Goal: Download file/media

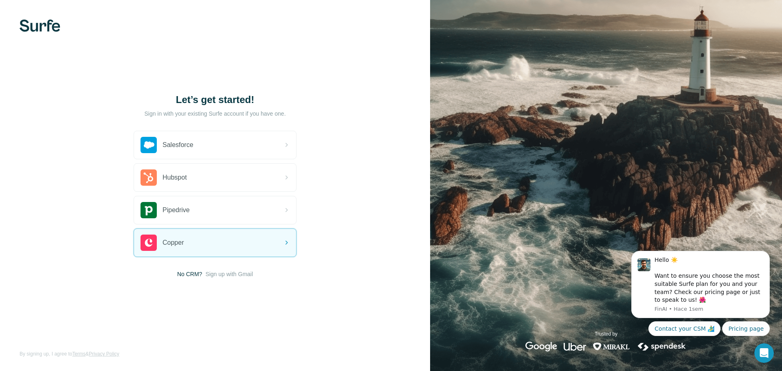
drag, startPoint x: 229, startPoint y: 273, endPoint x: 235, endPoint y: 272, distance: 5.8
click at [229, 273] on span "Sign up with Gmail" at bounding box center [229, 274] width 48 height 8
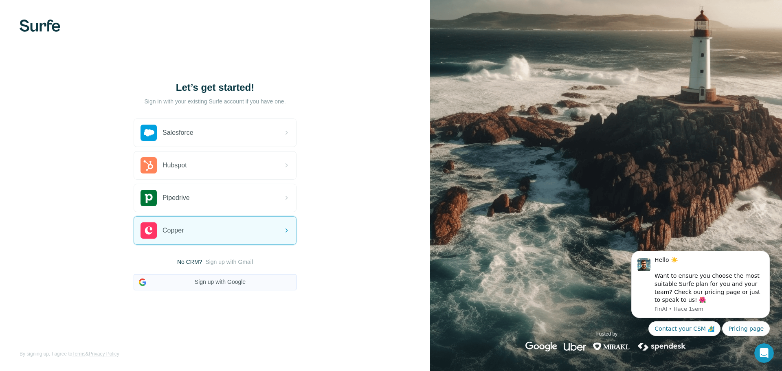
click at [190, 281] on button "Sign up with Google" at bounding box center [215, 282] width 163 height 16
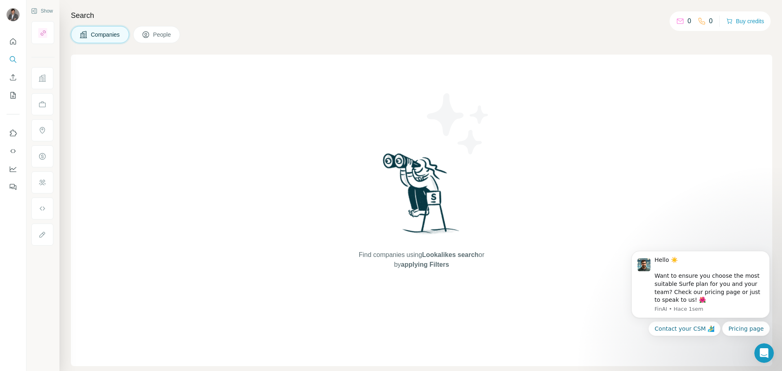
click at [161, 34] on span "People" at bounding box center [162, 35] width 19 height 8
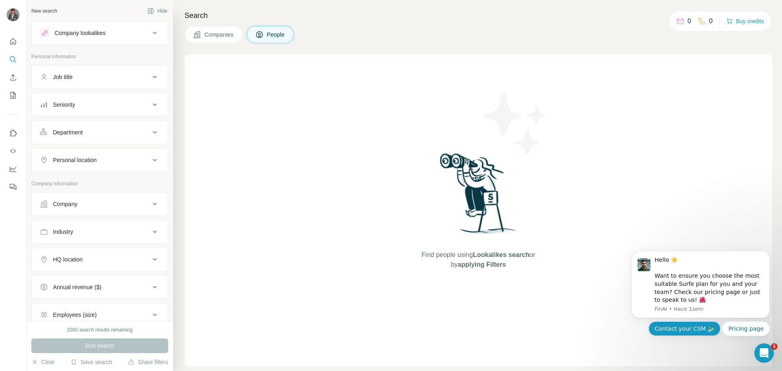
click at [690, 326] on button "Contact your CSM 🏄‍♂️" at bounding box center [684, 328] width 72 height 15
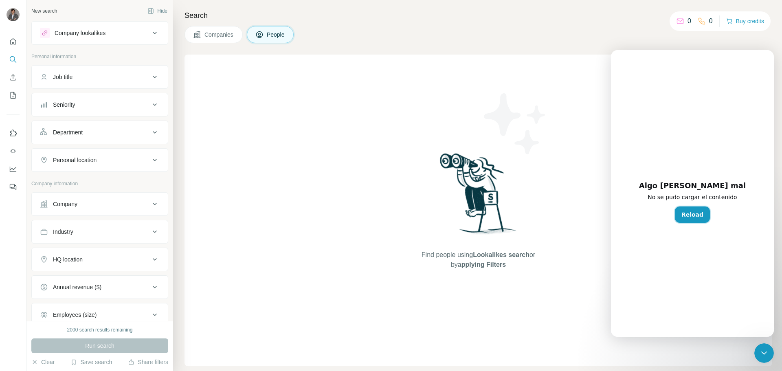
click at [692, 214] on button "Reload" at bounding box center [692, 214] width 35 height 16
click at [691, 209] on button "Reload" at bounding box center [692, 214] width 35 height 16
click at [691, 209] on div "Intercom Messenger" at bounding box center [692, 206] width 12 height 12
click at [83, 29] on div "Company lookalikes" at bounding box center [80, 33] width 51 height 8
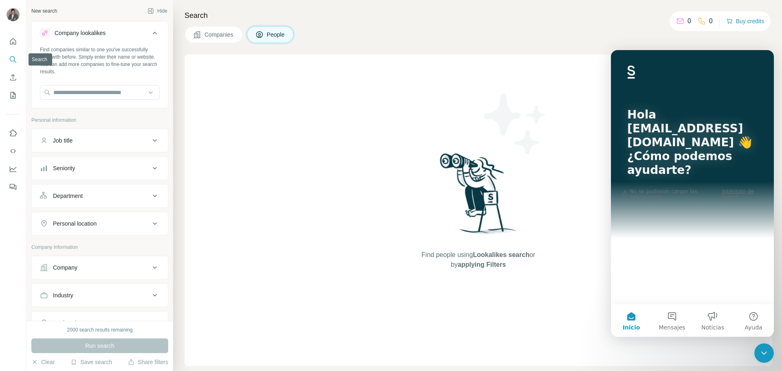
click at [13, 61] on icon "Search" at bounding box center [13, 59] width 8 height 8
click at [574, 33] on div "Companies People" at bounding box center [478, 34] width 588 height 17
click at [211, 37] on span "Companies" at bounding box center [219, 35] width 30 height 8
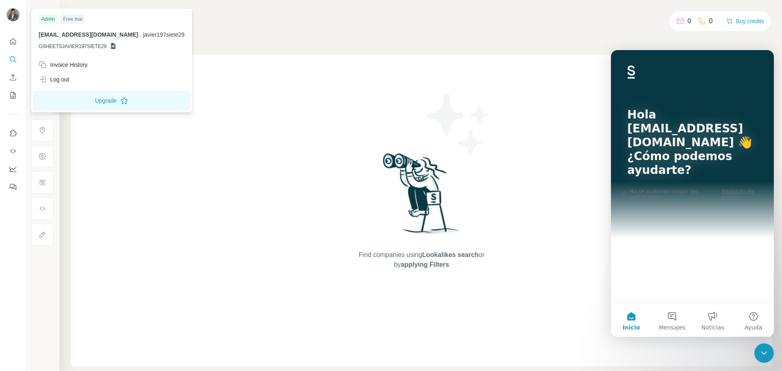
click at [112, 44] on icon at bounding box center [113, 46] width 4 height 6
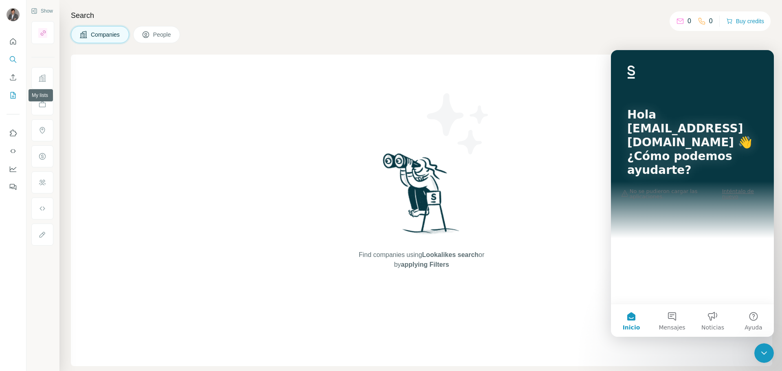
click at [13, 96] on icon "My lists" at bounding box center [14, 94] width 4 height 5
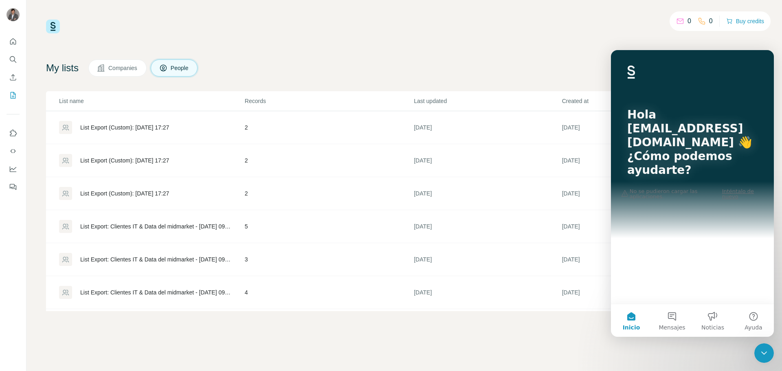
click at [583, 27] on div "0 0 Buy credits" at bounding box center [404, 27] width 716 height 14
click at [627, 317] on button "Inicio" at bounding box center [631, 320] width 41 height 33
click at [766, 350] on icon "Cerrar Intercom Messenger" at bounding box center [764, 353] width 10 height 10
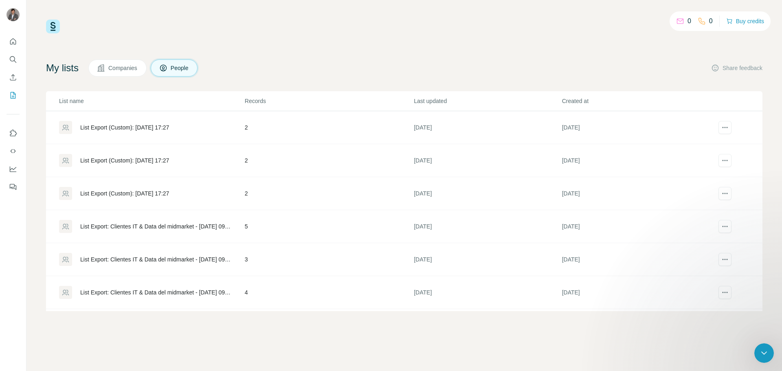
click at [766, 350] on icon "Cerrar Intercom Messenger" at bounding box center [764, 353] width 10 height 10
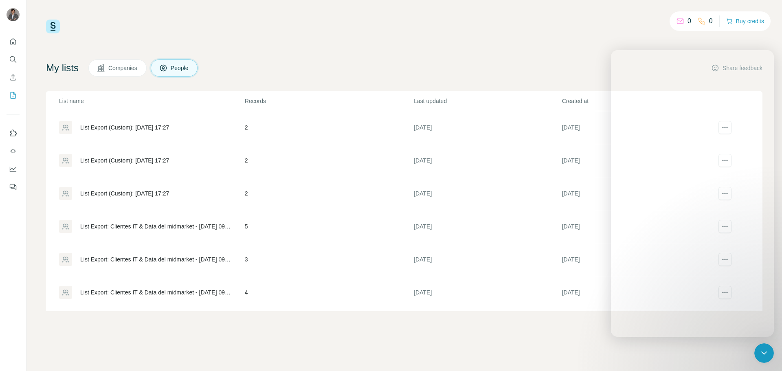
click at [766, 350] on icon "Cerrar Intercom Messenger" at bounding box center [764, 353] width 10 height 10
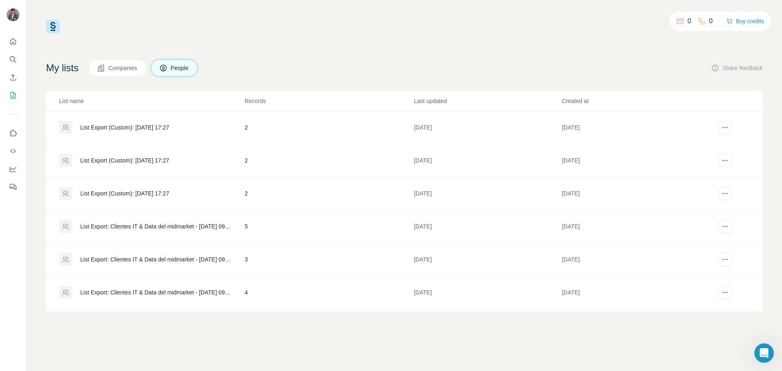
click at [159, 129] on div "List Export (Custom): [DATE] 17:27" at bounding box center [124, 127] width 89 height 8
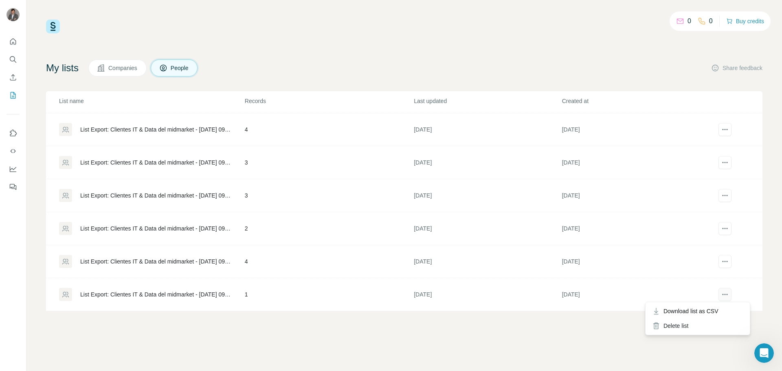
click at [721, 295] on icon "actions" at bounding box center [725, 294] width 8 height 8
click at [718, 313] on div "Download list as CSV" at bounding box center [697, 311] width 101 height 15
click at [722, 261] on icon "actions" at bounding box center [722, 261] width 1 height 1
click at [707, 277] on span "Download list as CSV" at bounding box center [690, 278] width 55 height 8
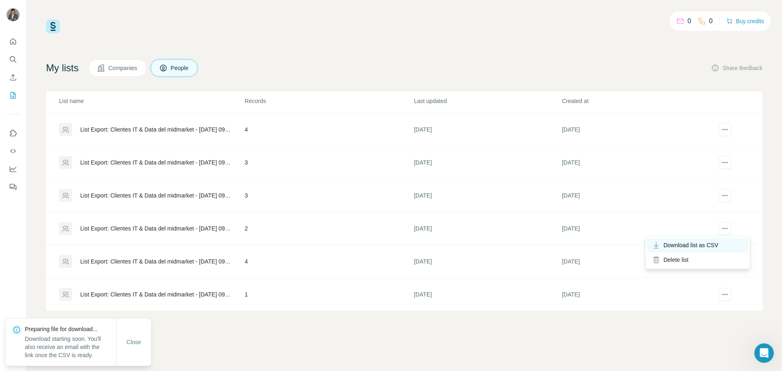
click at [703, 248] on span "Download list as CSV" at bounding box center [690, 245] width 55 height 8
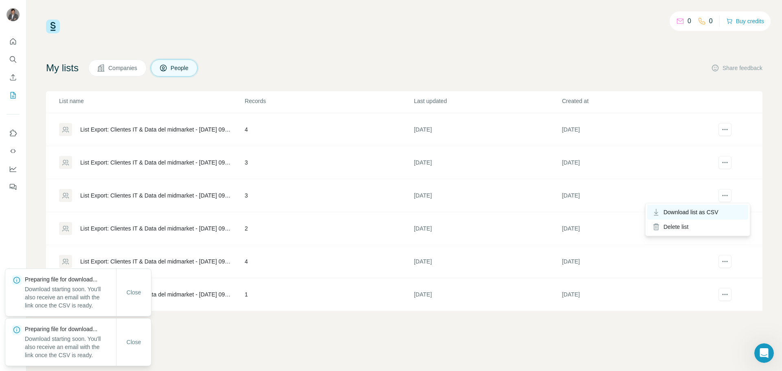
click at [706, 211] on span "Download list as CSV" at bounding box center [690, 212] width 55 height 8
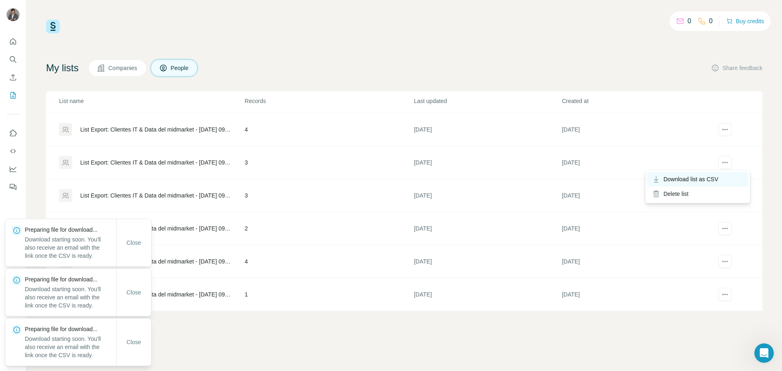
click at [702, 178] on span "Download list as CSV" at bounding box center [690, 179] width 55 height 8
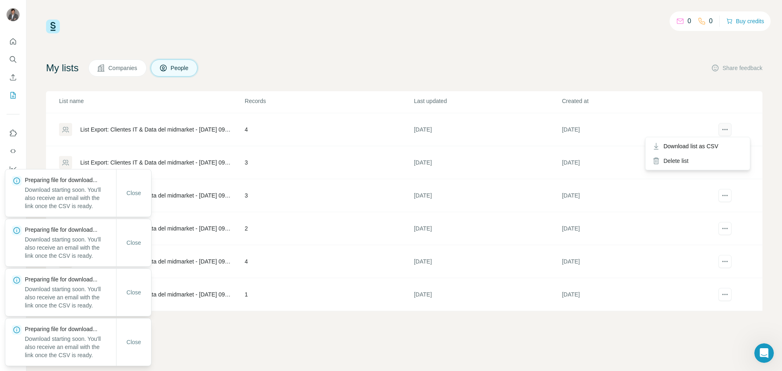
click at [721, 131] on icon "actions" at bounding box center [725, 129] width 8 height 8
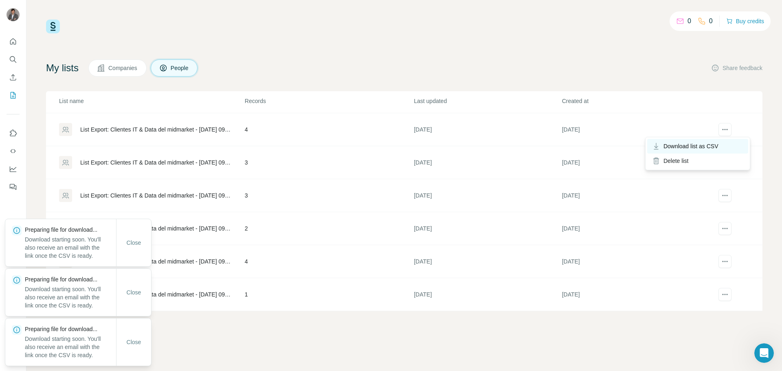
click at [700, 149] on span "Download list as CSV" at bounding box center [690, 146] width 55 height 8
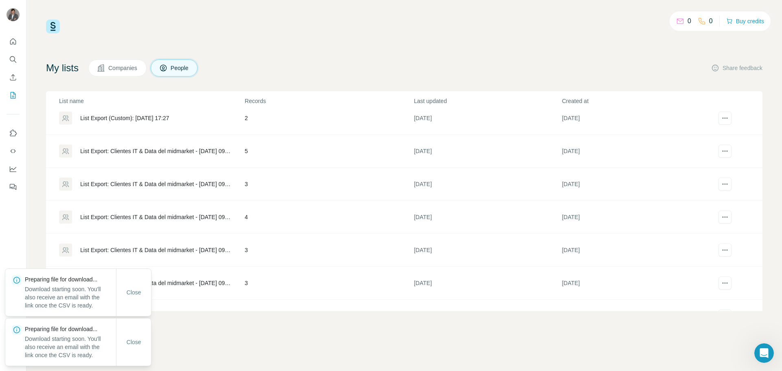
scroll to position [91, 0]
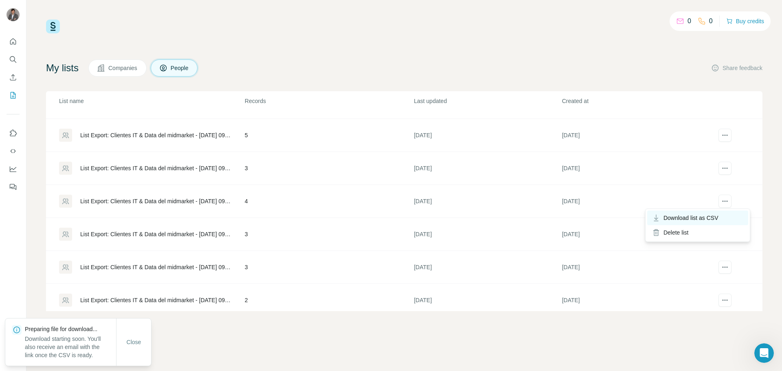
click at [708, 215] on span "Download list as CSV" at bounding box center [690, 218] width 55 height 8
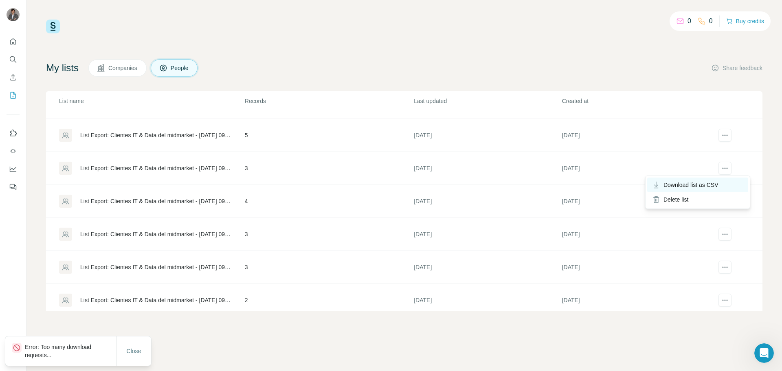
click at [706, 187] on span "Download list as CSV" at bounding box center [690, 185] width 55 height 8
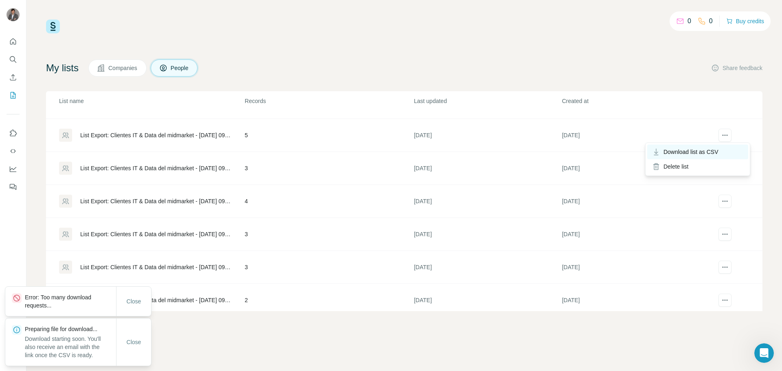
click at [706, 156] on span "Download list as CSV" at bounding box center [690, 152] width 55 height 8
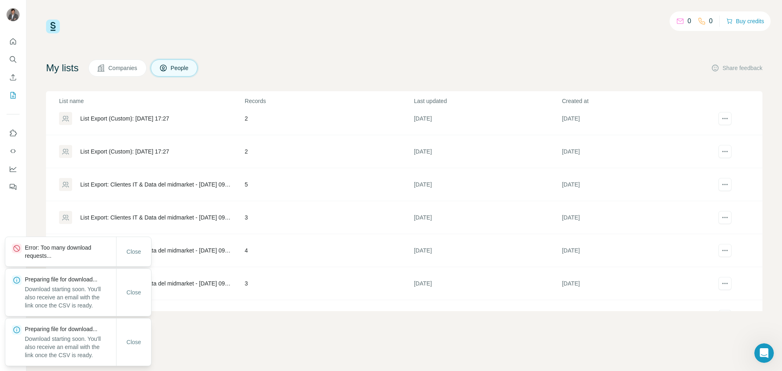
scroll to position [41, 0]
click at [699, 168] on span "Download list as CSV" at bounding box center [690, 169] width 55 height 8
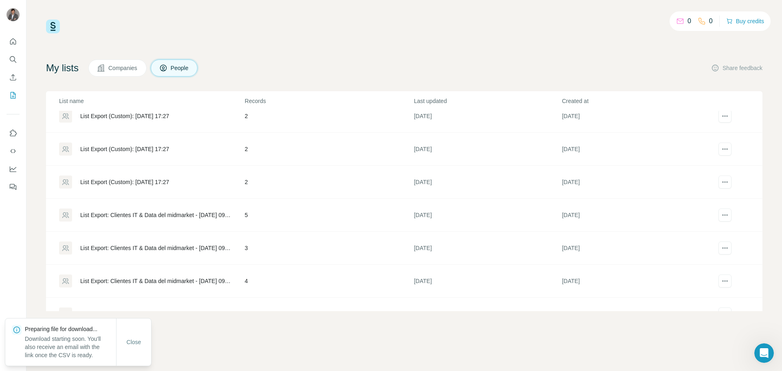
scroll to position [9, 0]
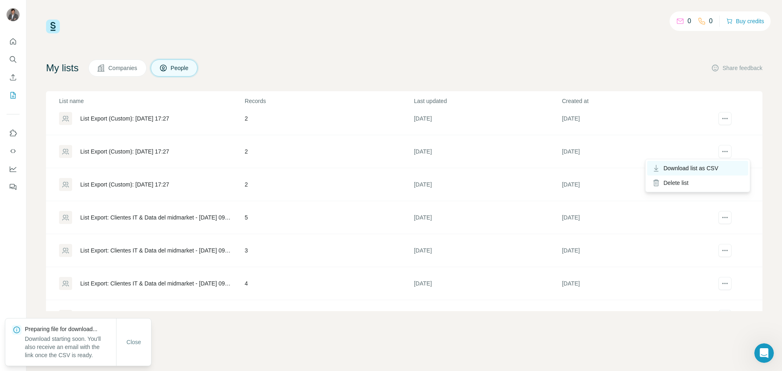
click at [694, 166] on span "Download list as CSV" at bounding box center [690, 168] width 55 height 8
click at [721, 121] on icon "actions" at bounding box center [725, 118] width 8 height 8
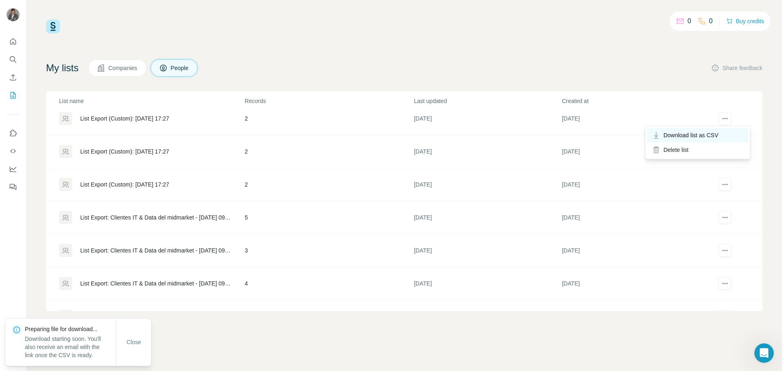
click at [707, 136] on span "Download list as CSV" at bounding box center [690, 135] width 55 height 8
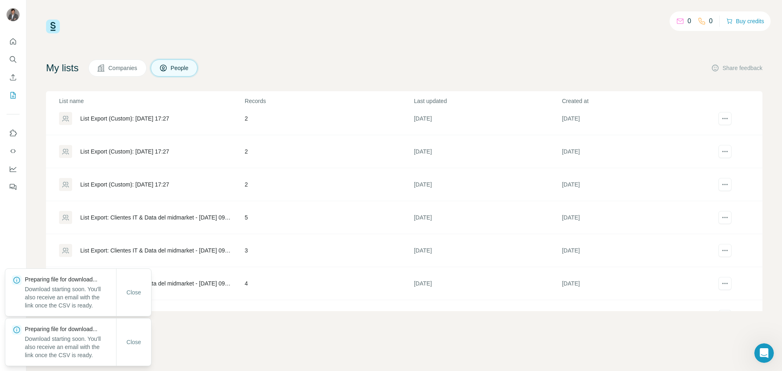
scroll to position [0, 0]
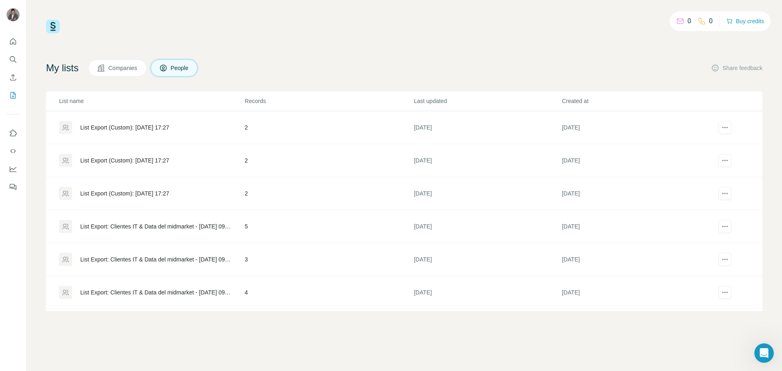
click at [758, 346] on div "Abrir Intercom Messenger" at bounding box center [763, 353] width 27 height 27
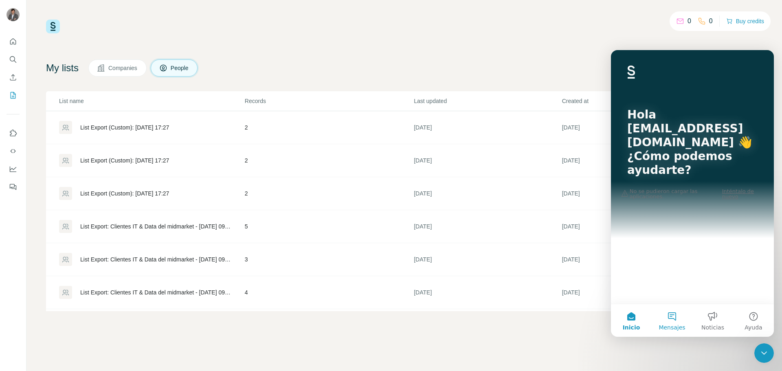
click at [664, 318] on button "Mensajes" at bounding box center [671, 320] width 41 height 33
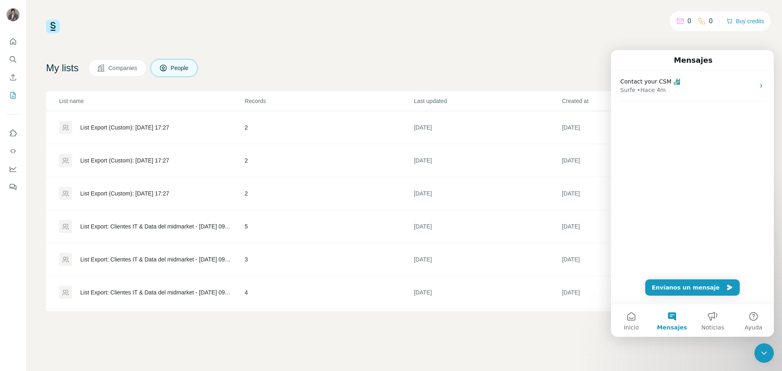
click at [676, 155] on div "Contact your CSM 🏄‍♂️ Surfe • Hace 4m" at bounding box center [692, 187] width 163 height 233
click at [691, 286] on button "Envíanos un mensaje" at bounding box center [692, 287] width 94 height 16
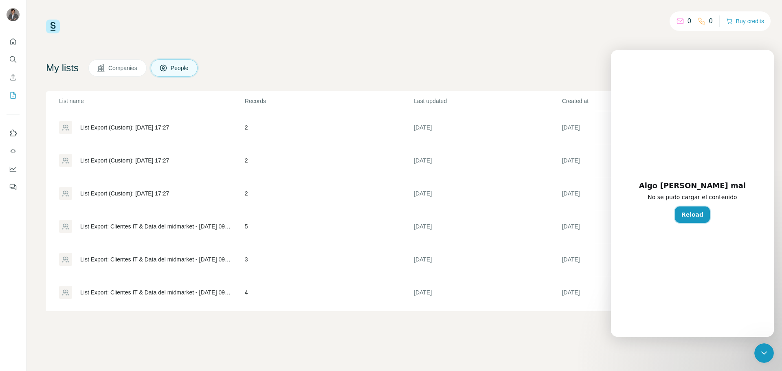
click at [696, 215] on button "Reload" at bounding box center [692, 214] width 35 height 16
click at [696, 215] on div "Intercom Messenger" at bounding box center [692, 206] width 163 height 261
click at [11, 42] on icon "Quick start" at bounding box center [13, 41] width 8 height 8
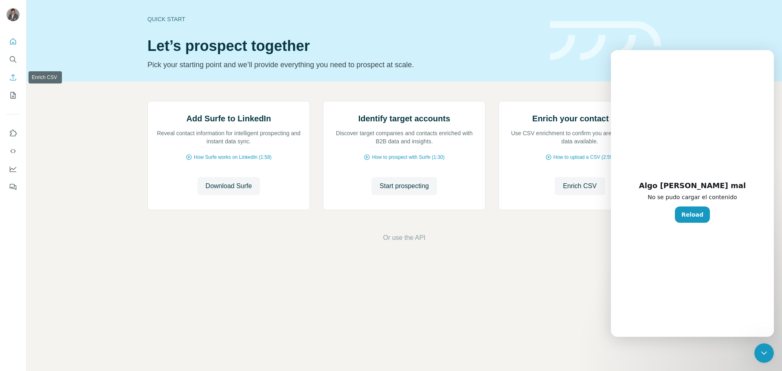
click at [11, 76] on icon "Enrich CSV" at bounding box center [13, 77] width 8 height 8
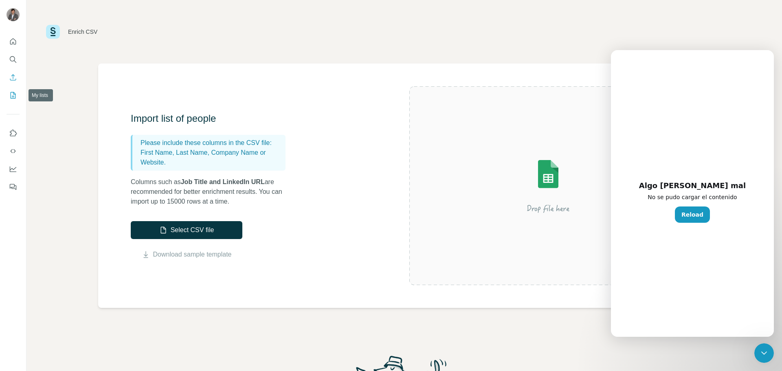
click at [13, 95] on icon "My lists" at bounding box center [13, 95] width 8 height 8
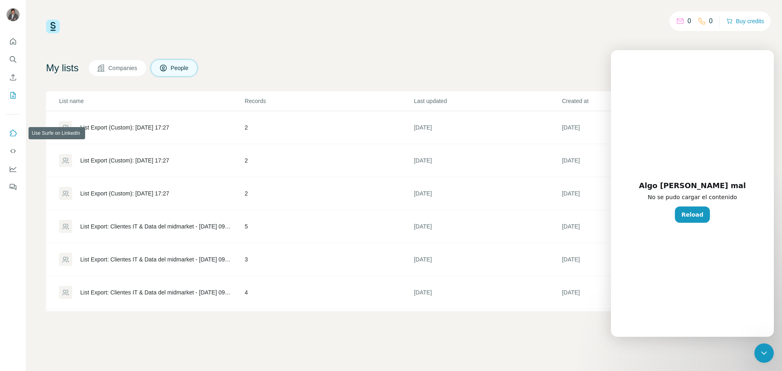
click at [15, 132] on icon "Use Surfe on LinkedIn" at bounding box center [13, 132] width 7 height 7
click at [11, 41] on icon "Quick start" at bounding box center [13, 41] width 8 height 8
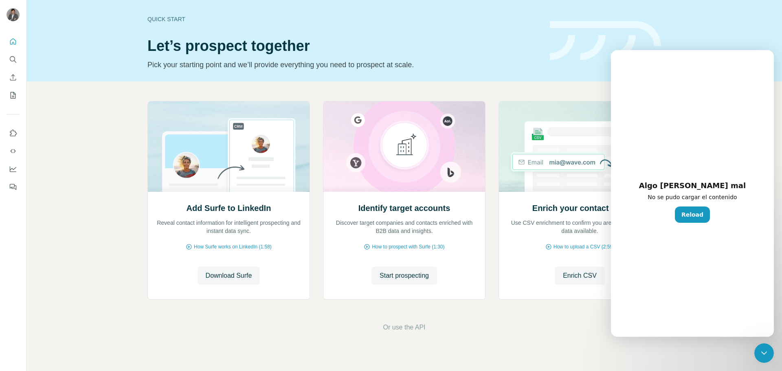
click at [767, 356] on icon "Cerrar Intercom Messenger" at bounding box center [764, 353] width 10 height 10
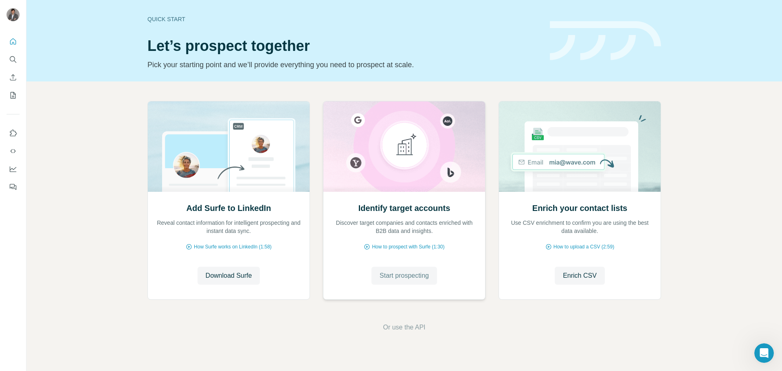
click at [418, 274] on span "Start prospecting" at bounding box center [403, 276] width 49 height 10
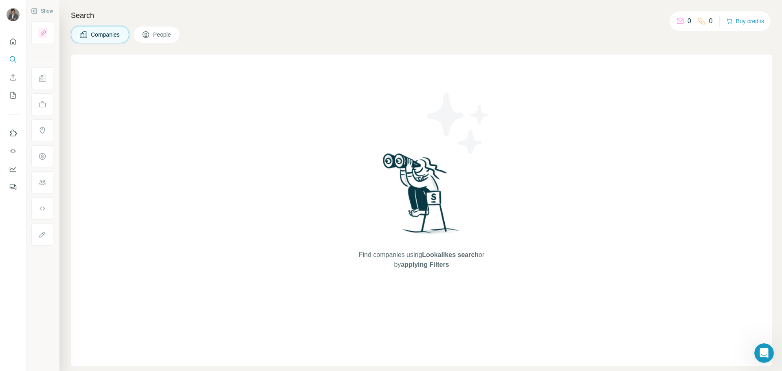
click at [146, 35] on icon at bounding box center [146, 35] width 8 height 8
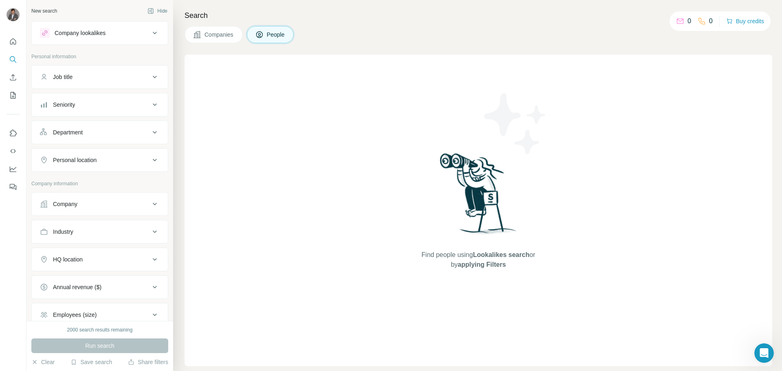
click at [215, 35] on span "Companies" at bounding box center [219, 35] width 30 height 8
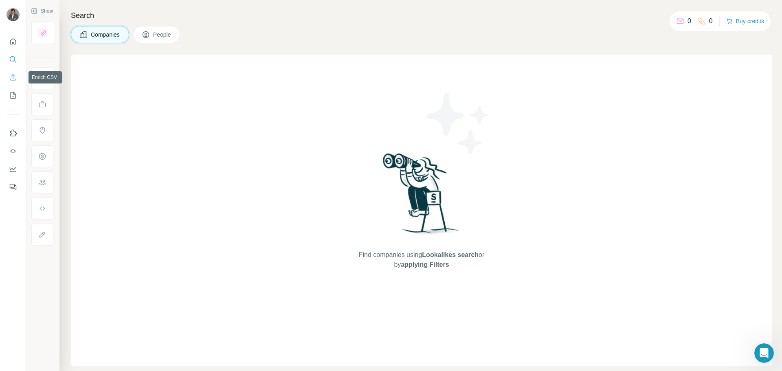
click at [14, 72] on button "Enrich CSV" at bounding box center [13, 77] width 13 height 15
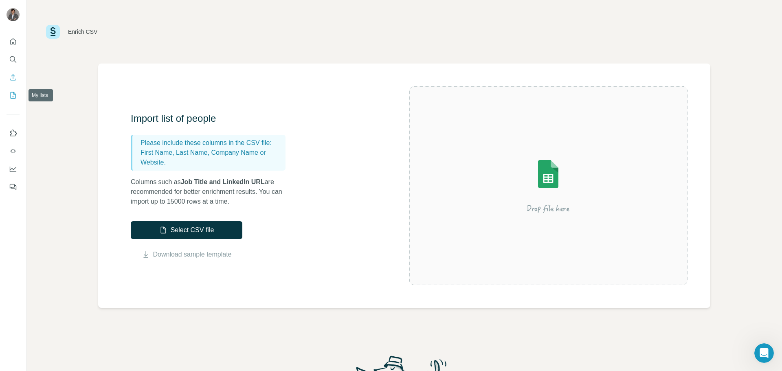
click at [12, 100] on button "My lists" at bounding box center [13, 95] width 13 height 15
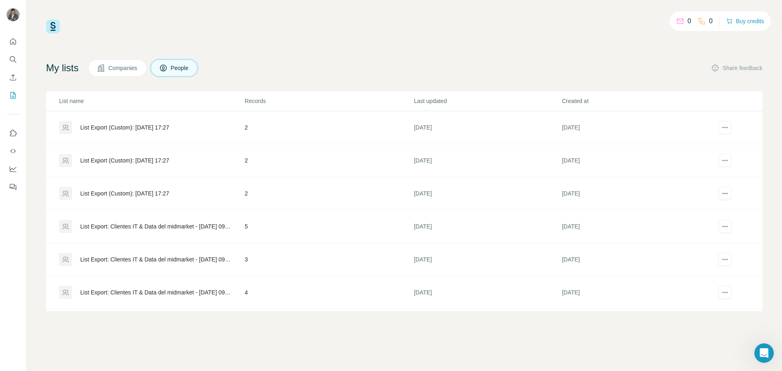
click at [129, 66] on span "Companies" at bounding box center [123, 68] width 30 height 8
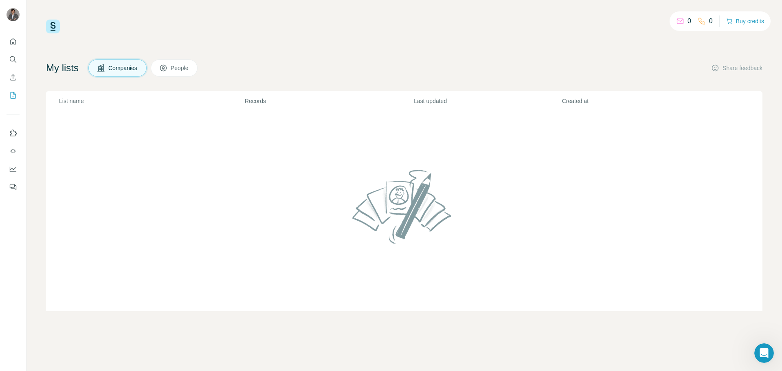
click at [179, 66] on span "People" at bounding box center [180, 68] width 19 height 8
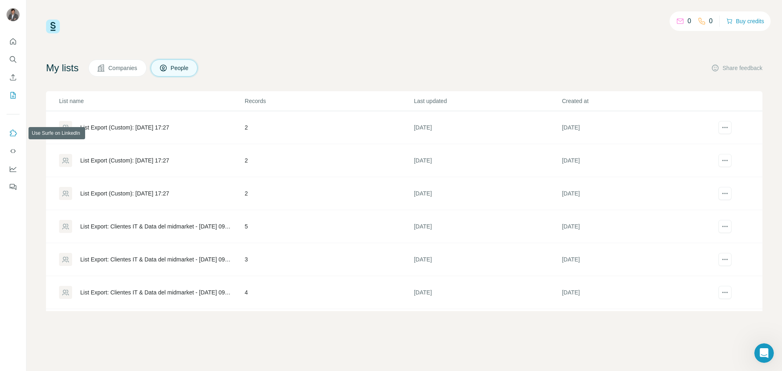
click at [15, 128] on button "Use Surfe on LinkedIn" at bounding box center [13, 133] width 13 height 15
